Goal: Use online tool/utility: Use online tool/utility

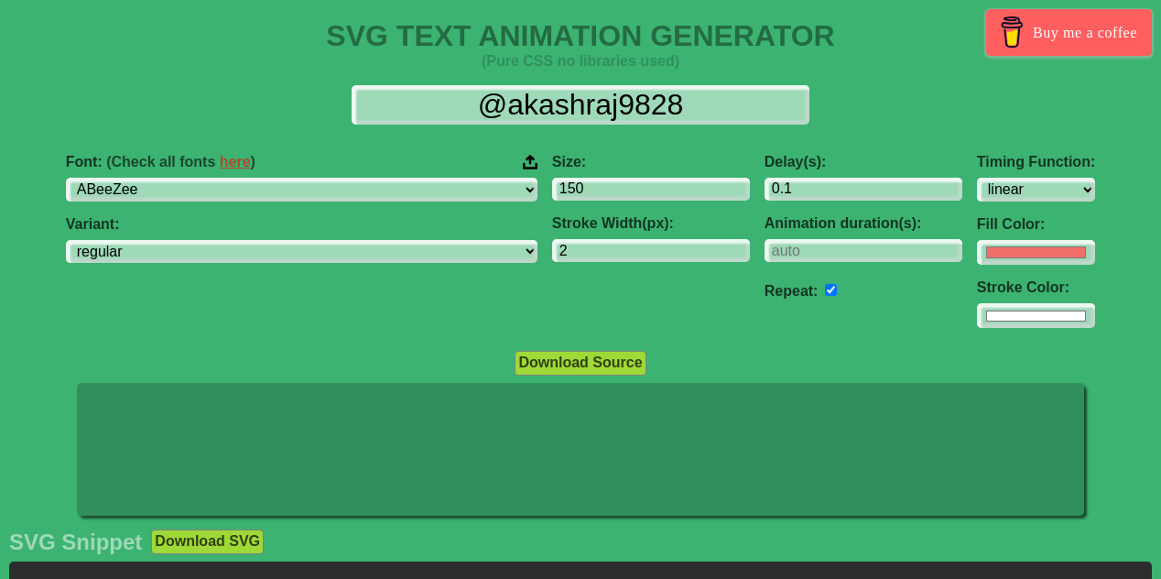
select select "linear"
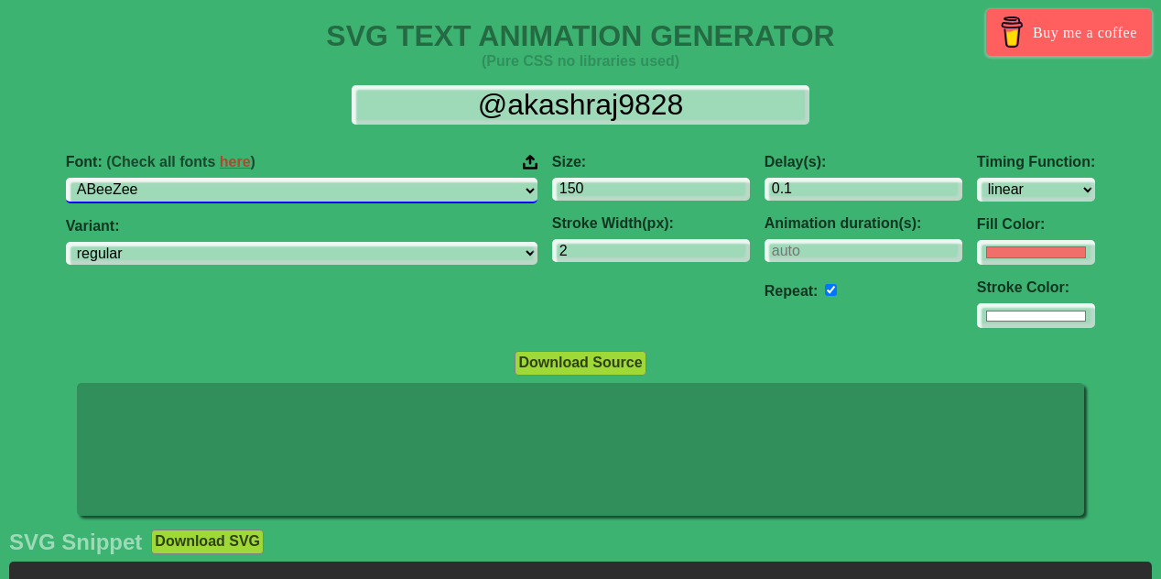
click at [227, 190] on select "ABeeZee [PERSON_NAME] Display AR One Sans [PERSON_NAME] Libre Aboreto Abril Fat…" at bounding box center [302, 190] width 472 height 25
select select "[PERSON_NAME]"
click at [182, 178] on select "ABeeZee [PERSON_NAME] Display AR One Sans [PERSON_NAME] Libre Aboreto Abril Fat…" at bounding box center [302, 190] width 472 height 25
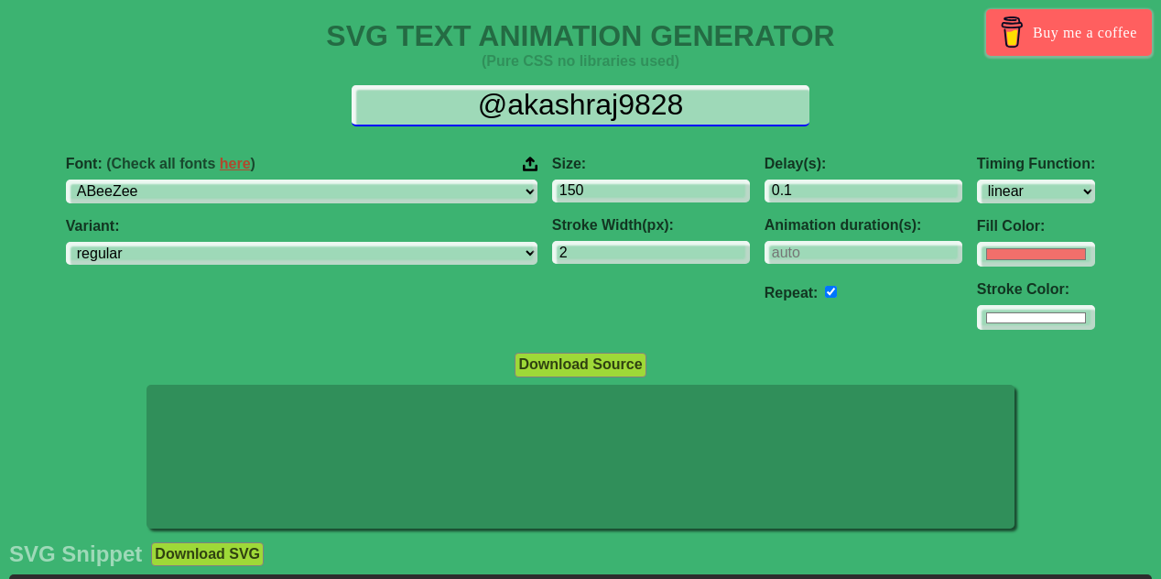
click at [644, 93] on input "@akashraj9828" at bounding box center [581, 105] width 458 height 41
type input "@"
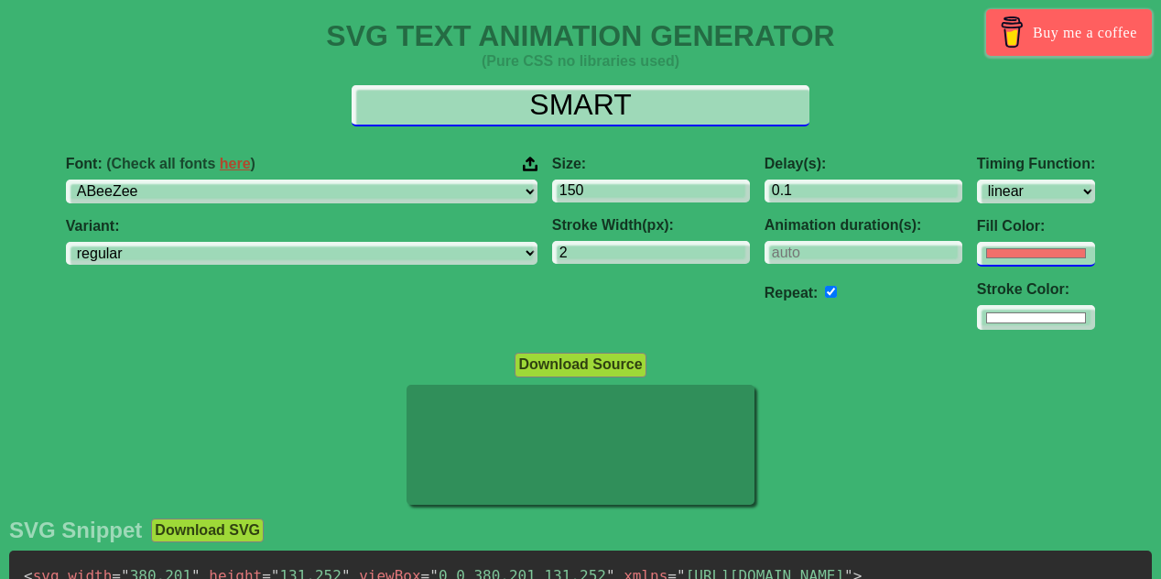
type input "SMART"
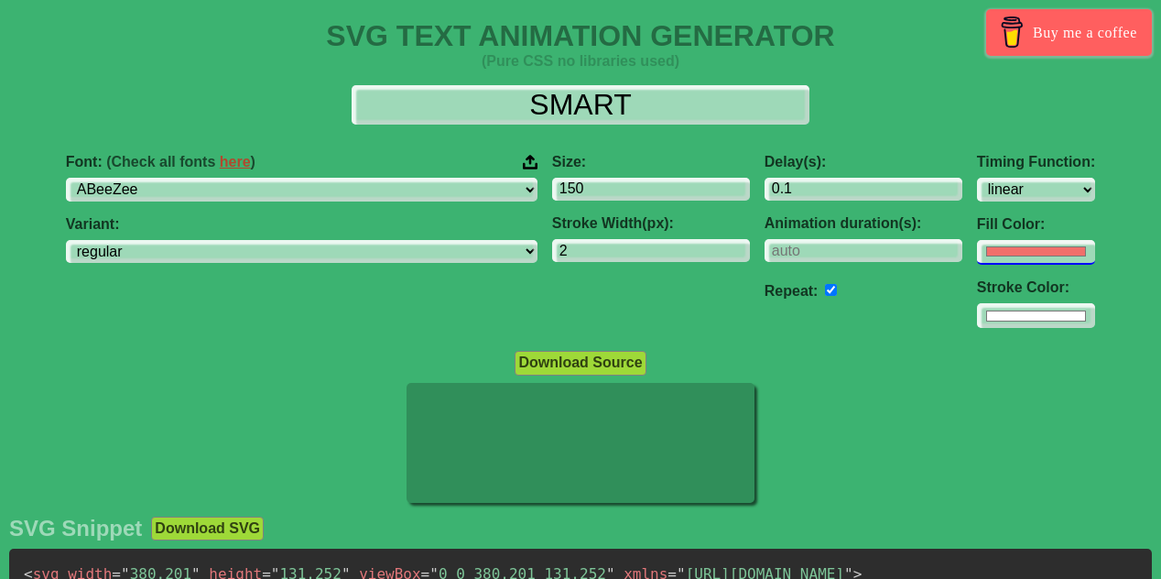
click at [977, 247] on input "#f16f6b" at bounding box center [1036, 252] width 118 height 25
type input "#ffffff"
click at [1083, 214] on div "Font: (Check all fonts here ) ABeeZee [PERSON_NAME] Display AR One Sans [PERSON…" at bounding box center [580, 241] width 1161 height 204
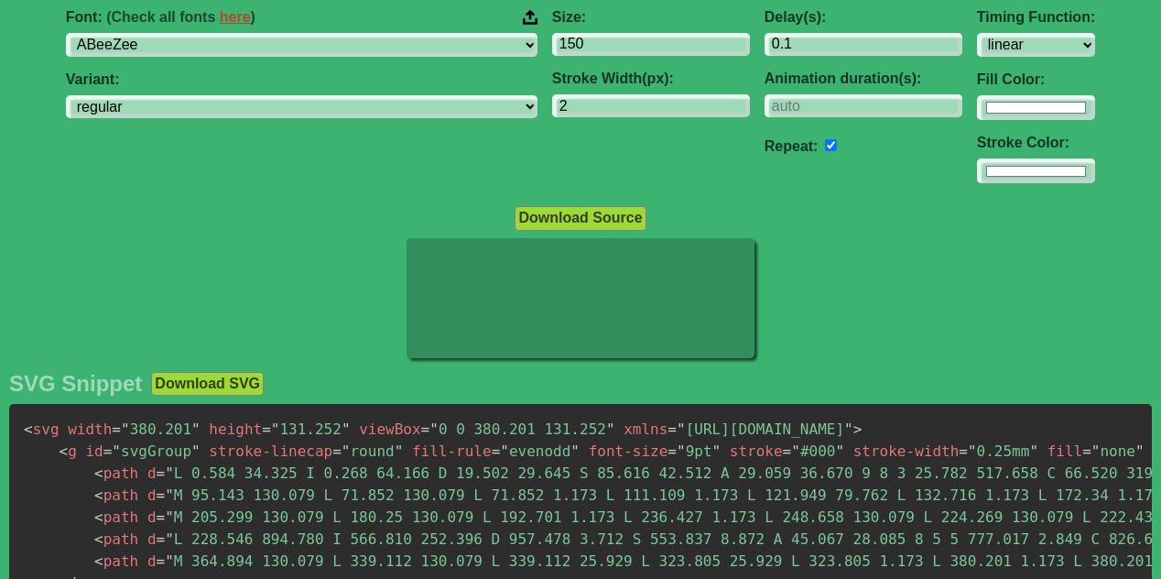
scroll to position [275, 0]
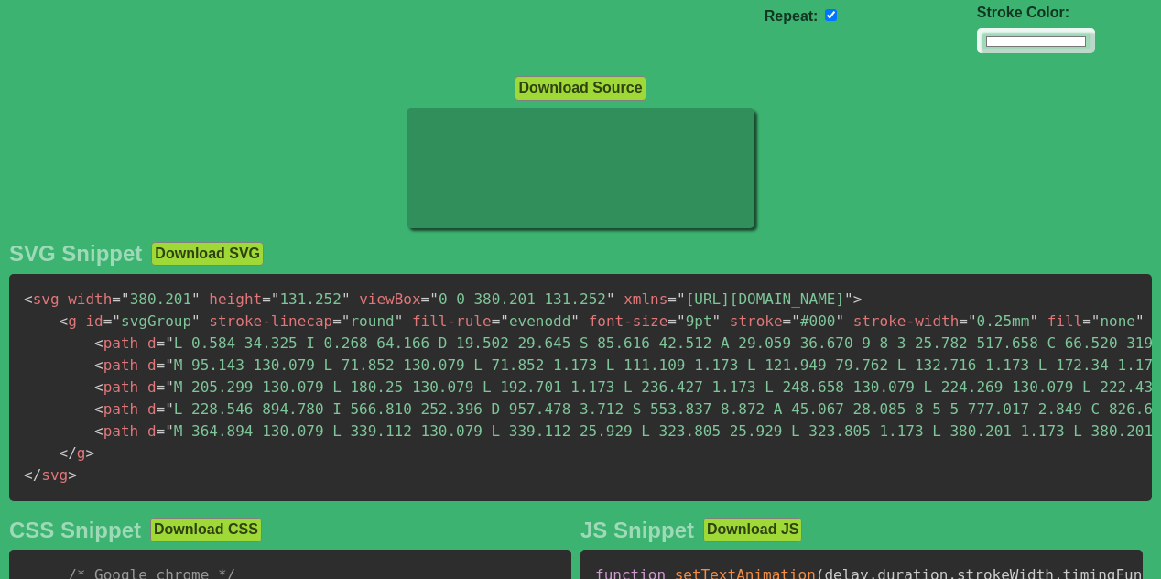
click at [157, 335] on span "=" at bounding box center [161, 342] width 9 height 17
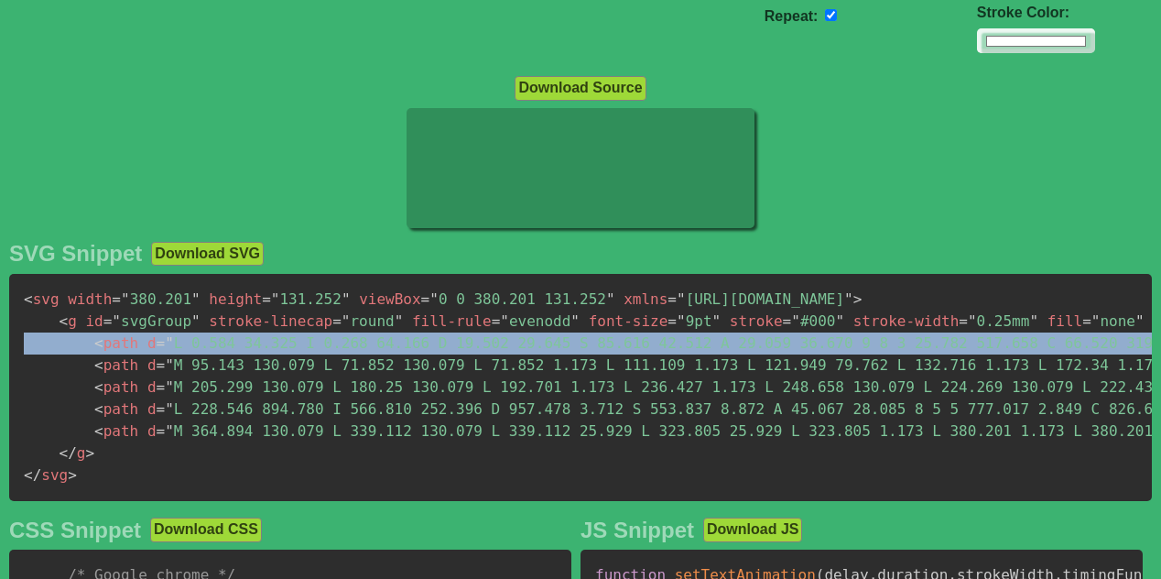
click at [157, 335] on span "=" at bounding box center [161, 342] width 9 height 17
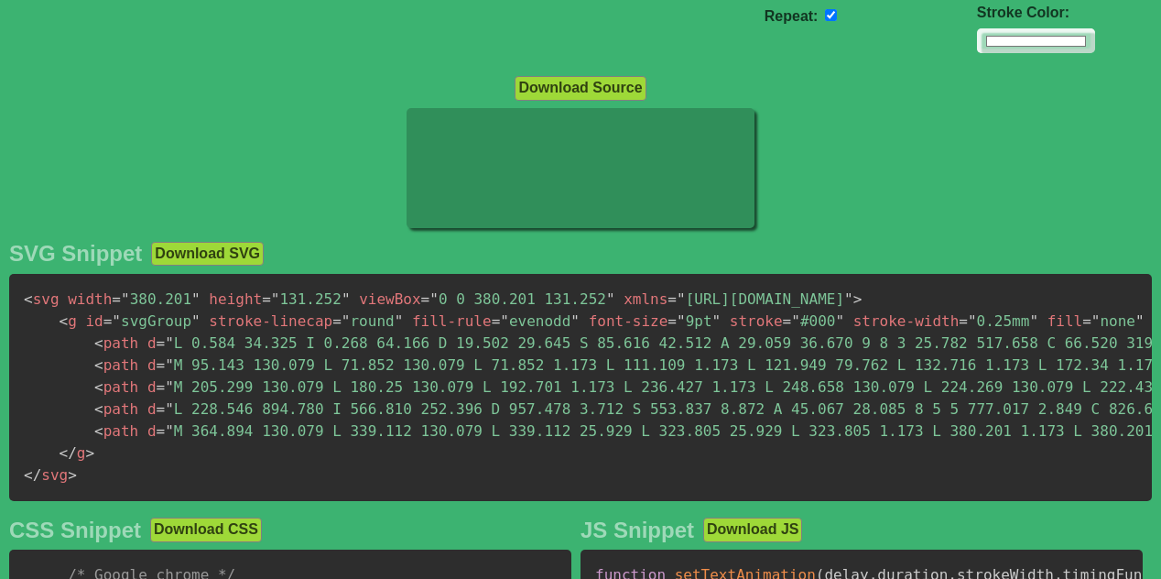
click at [165, 364] on span """ at bounding box center [169, 364] width 9 height 17
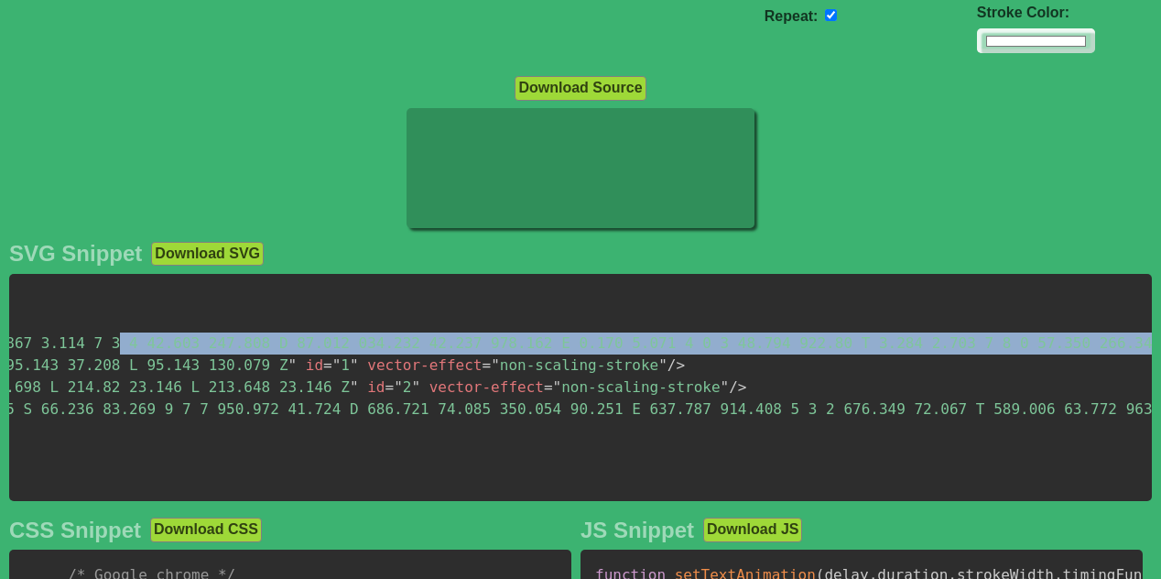
scroll to position [0, 1880]
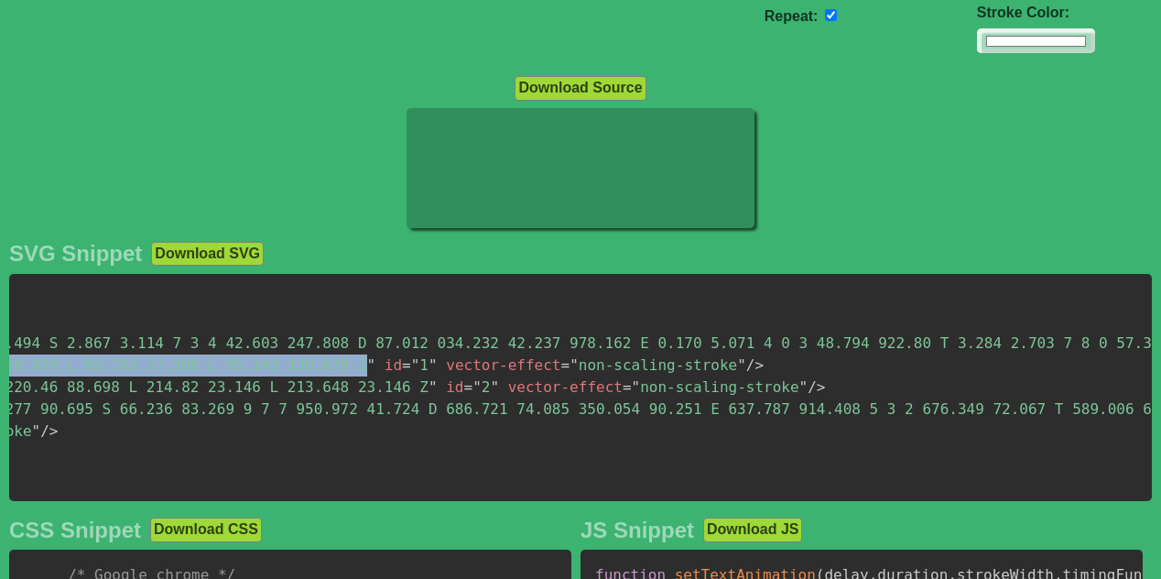
drag, startPoint x: 160, startPoint y: 365, endPoint x: 169, endPoint y: 366, distance: 9.2
copy span "M 95.143 130.079 L 71.852 130.079 L 71.852 1.173 L 111.109 1.173 L 121.949 79.7…"
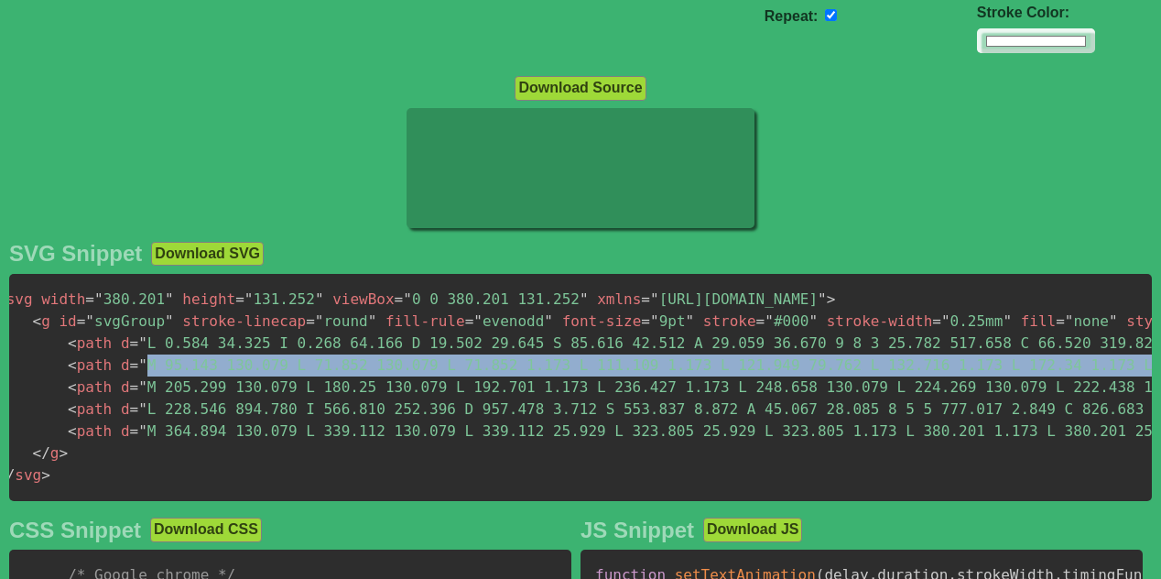
scroll to position [0, 0]
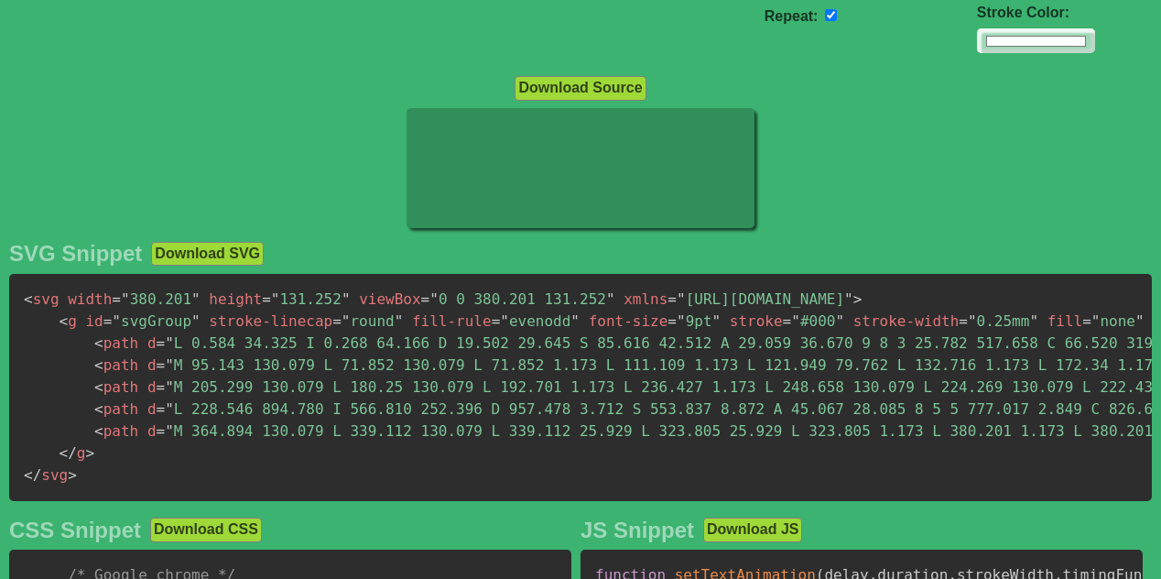
click at [125, 467] on pre "< svg width = " 380.201 " height = " 131.252 " viewBox = " 0 0 380.201 131.252 …" at bounding box center [580, 387] width 1143 height 227
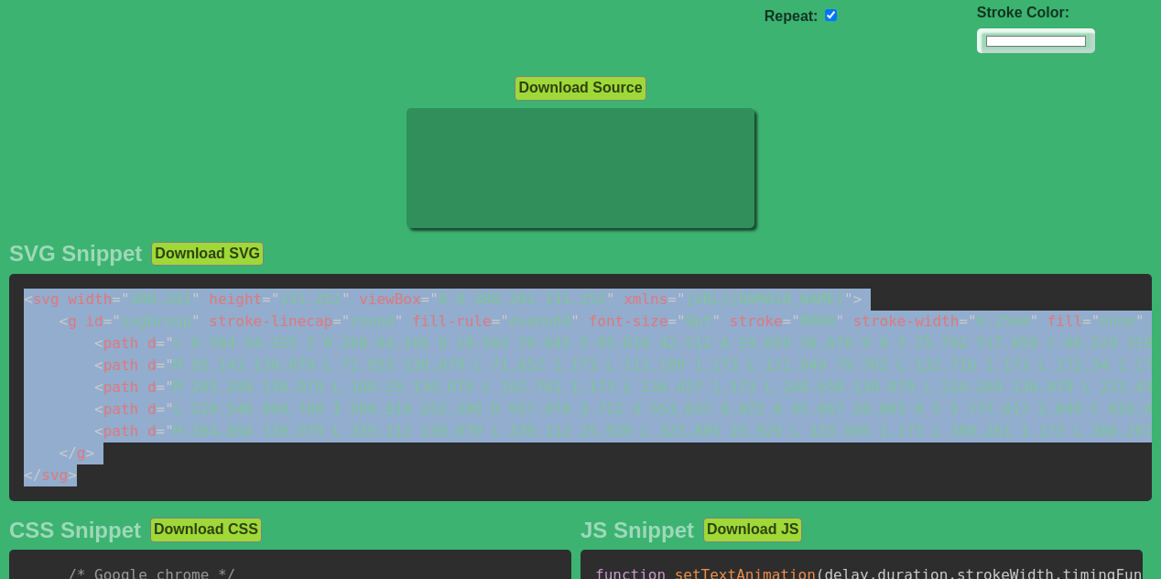
drag, startPoint x: 81, startPoint y: 476, endPoint x: 18, endPoint y: 303, distance: 184.0
click at [18, 303] on pre "< svg width = " 380.201 " height = " 131.252 " viewBox = " 0 0 380.201 131.252 …" at bounding box center [580, 387] width 1143 height 227
copy code "< svg width = " 380.201 " height = " 131.252 " viewBox = " 0 0 380.201 131.252 …"
